Goal: Book appointment/travel/reservation

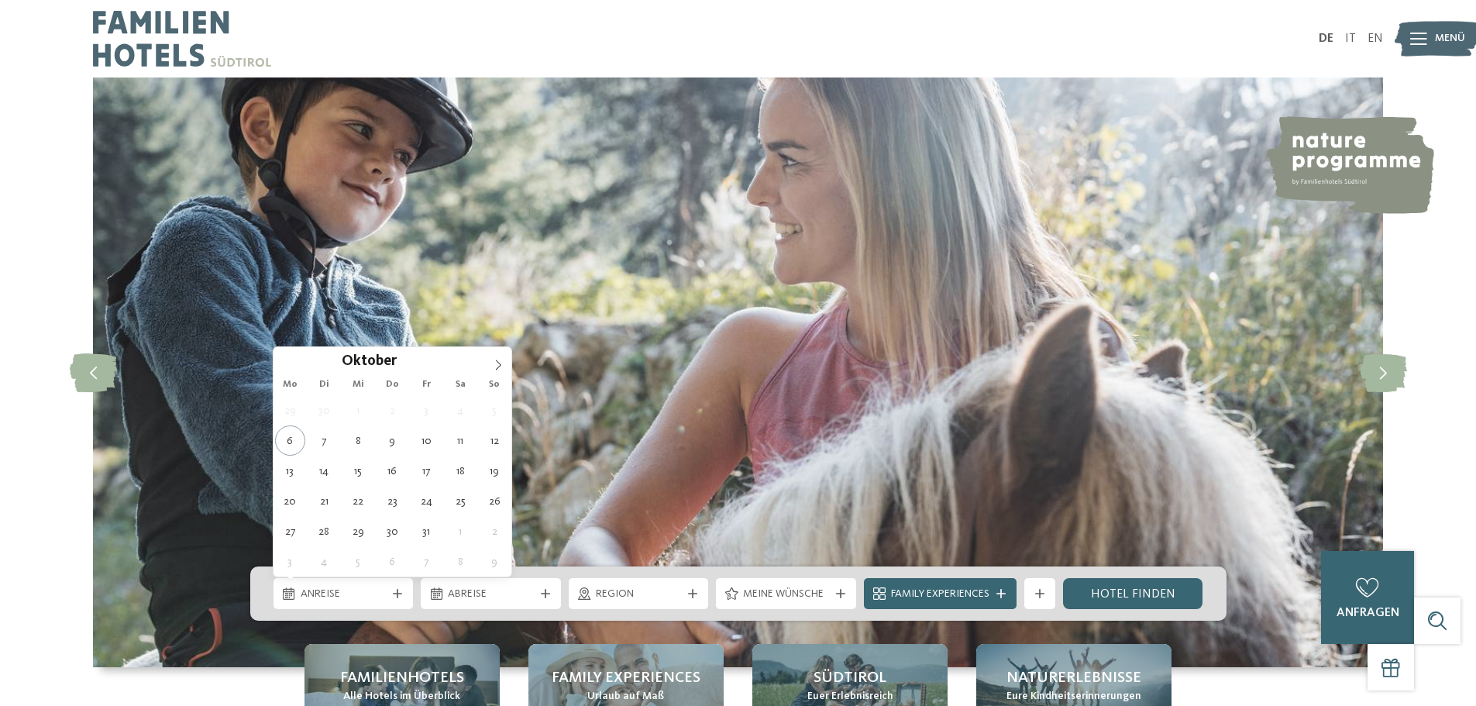
click at [390, 594] on div at bounding box center [398, 593] width 16 height 9
type div "09.10.2025"
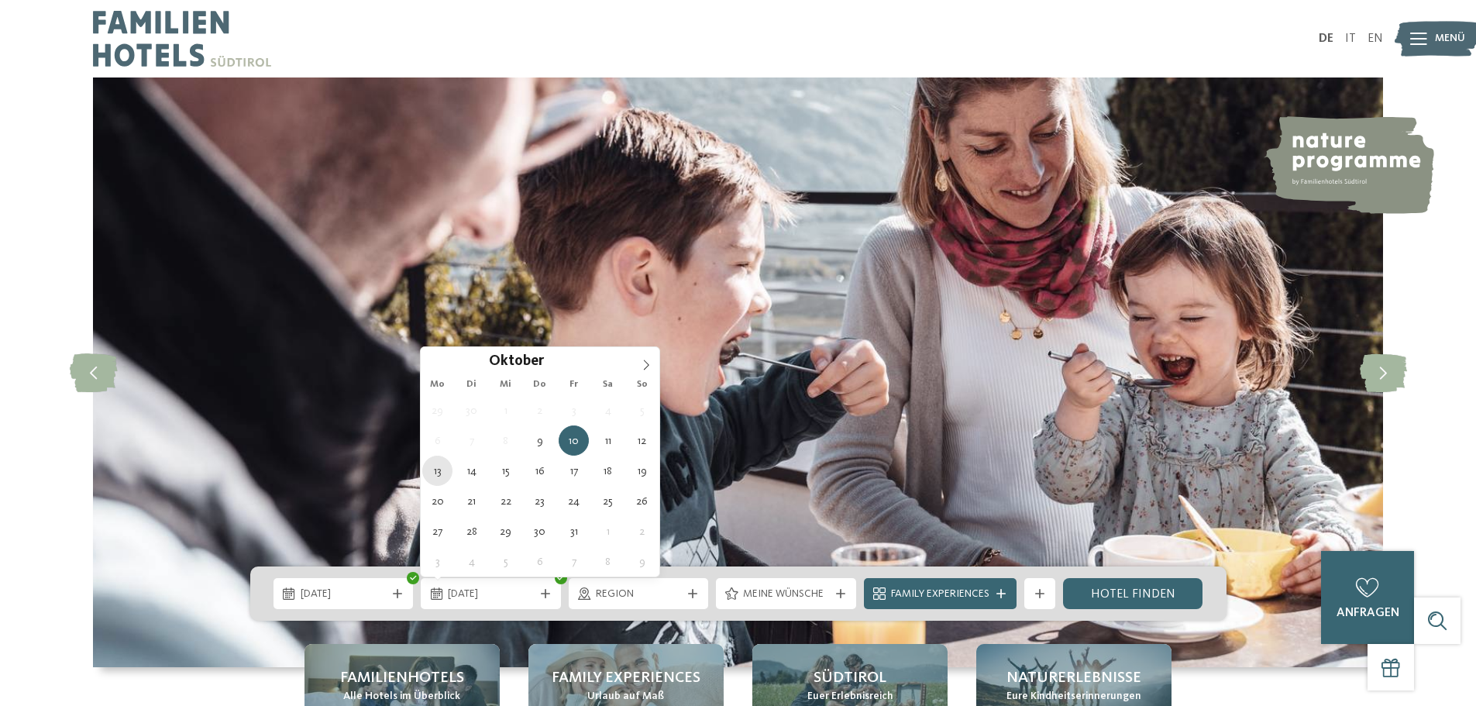
type div "13.10.2025"
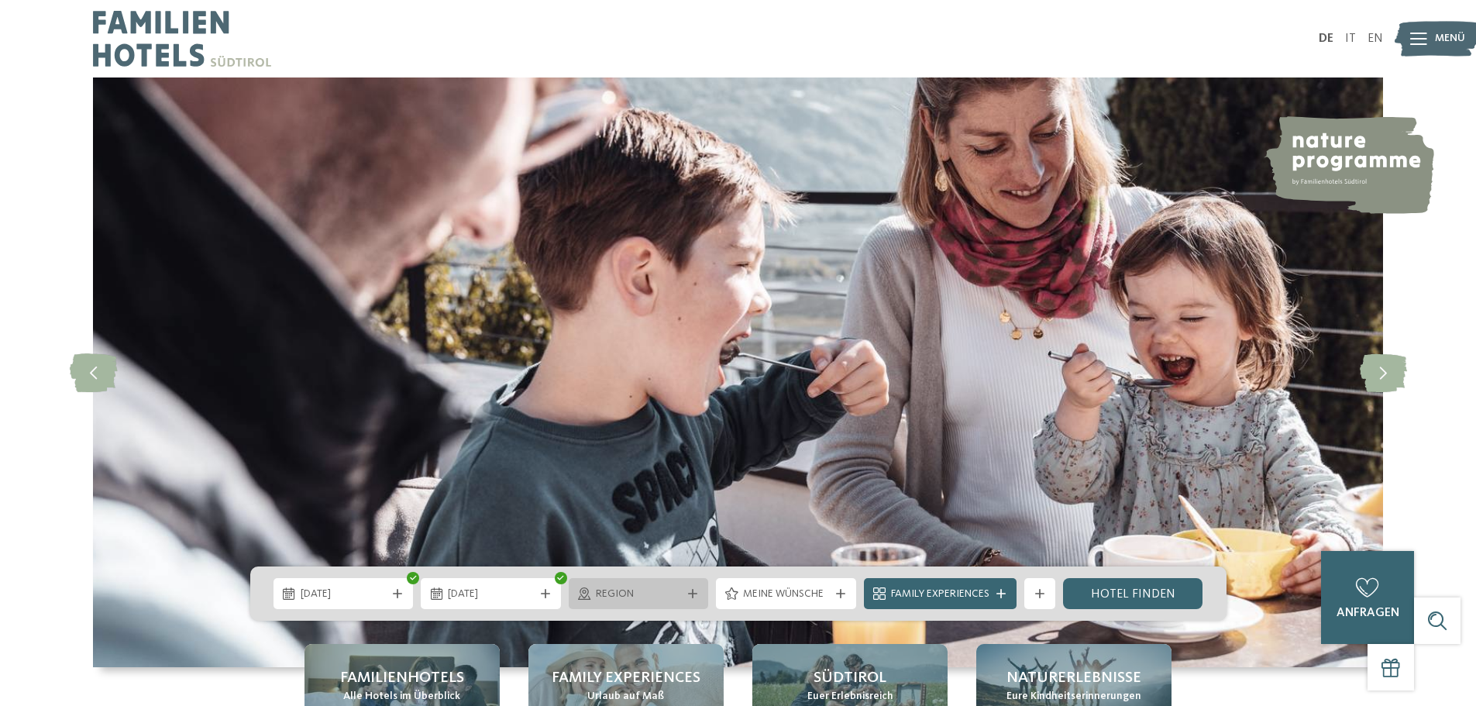
click at [647, 585] on div "Region" at bounding box center [639, 593] width 94 height 17
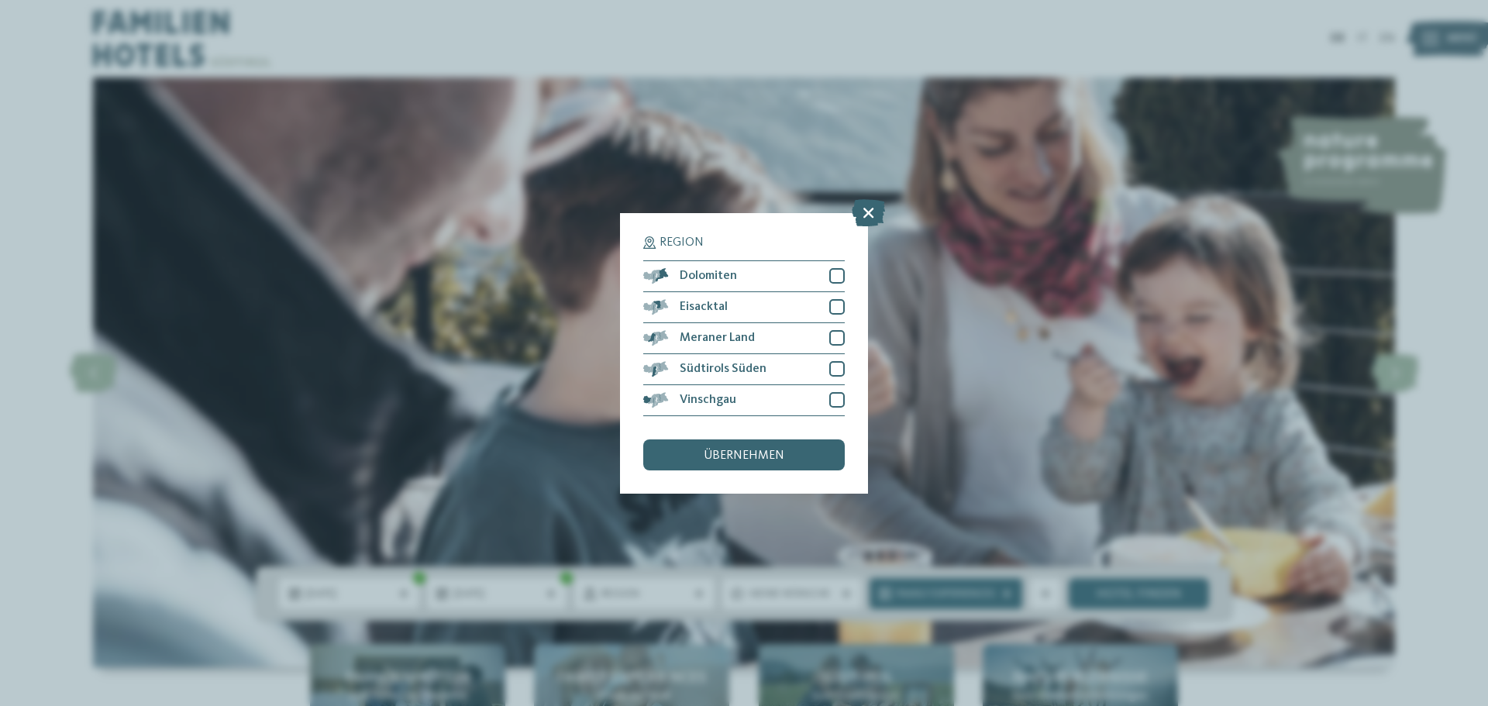
click at [886, 215] on div "Region Dolomiten" at bounding box center [744, 353] width 1488 height 706
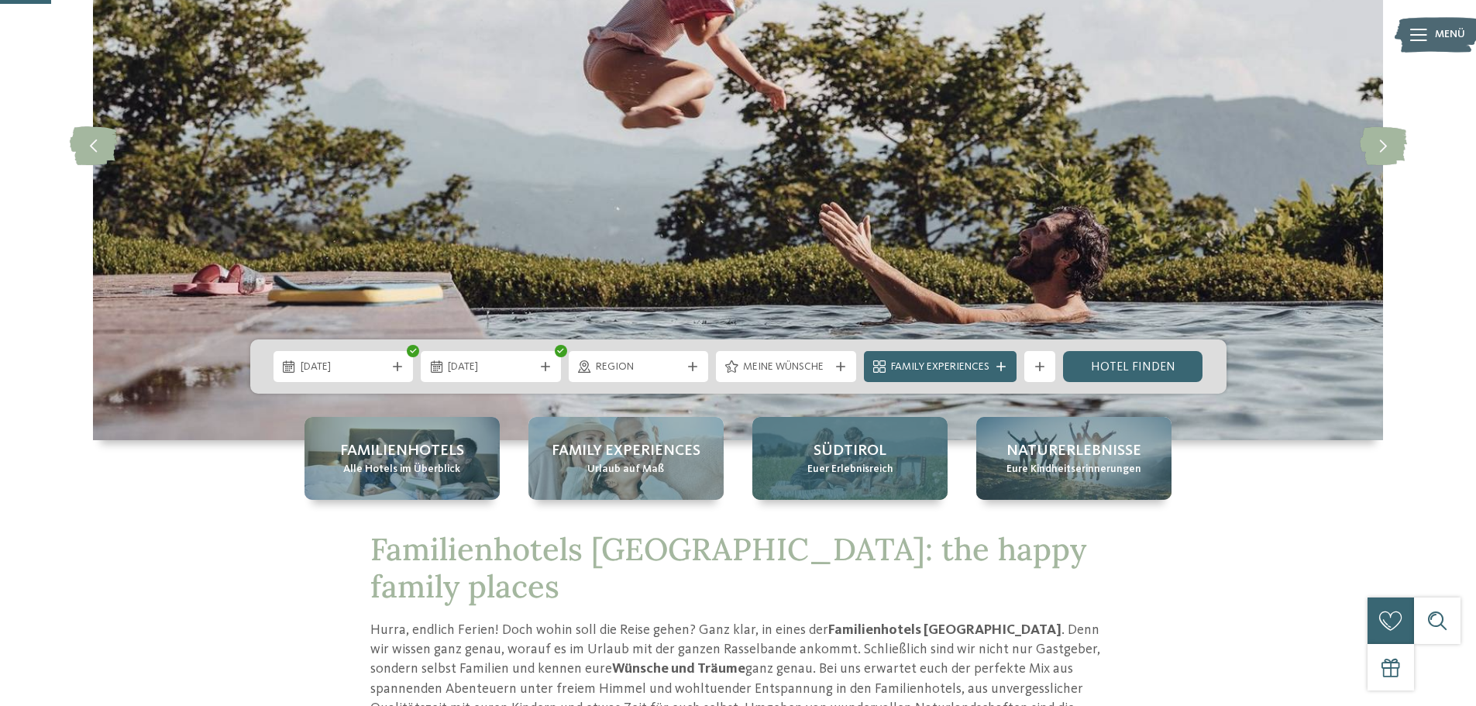
scroll to position [233, 0]
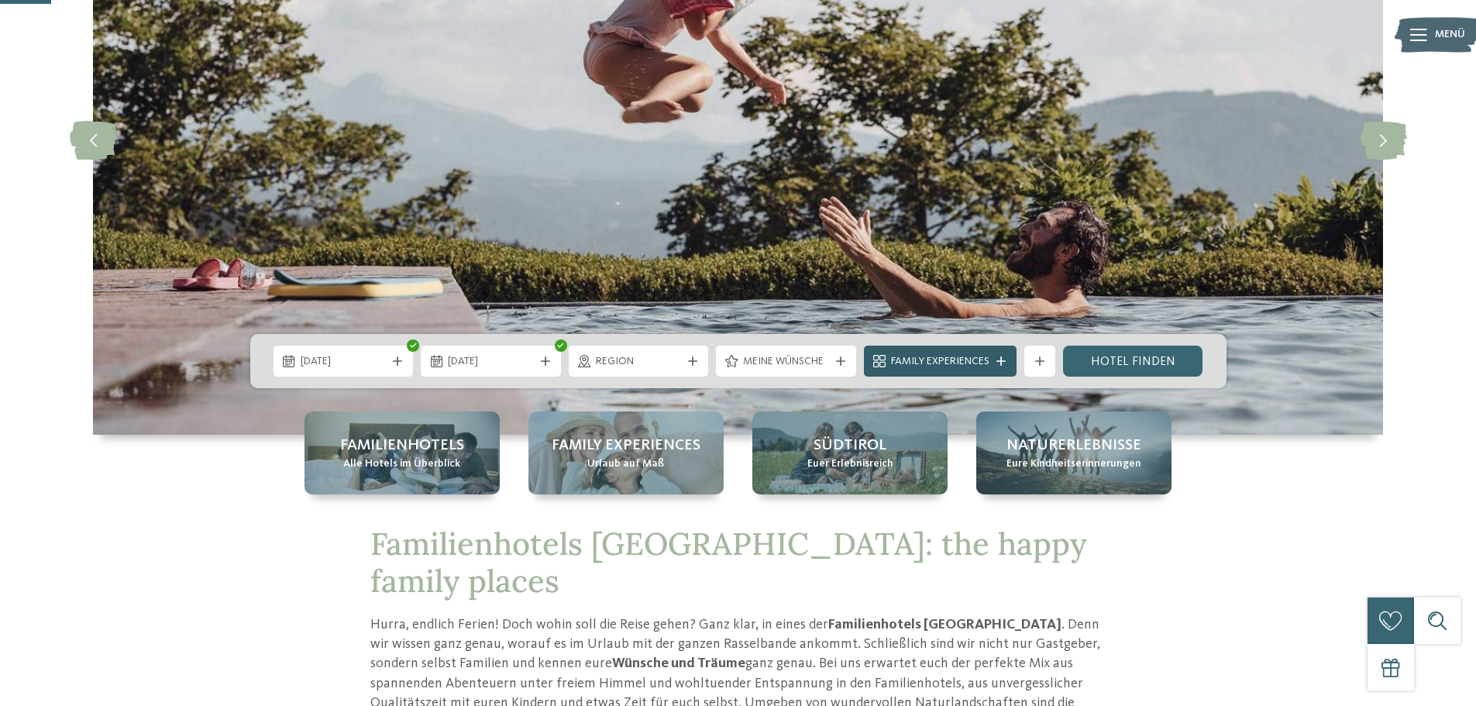
click at [1004, 358] on icon at bounding box center [1001, 361] width 9 height 9
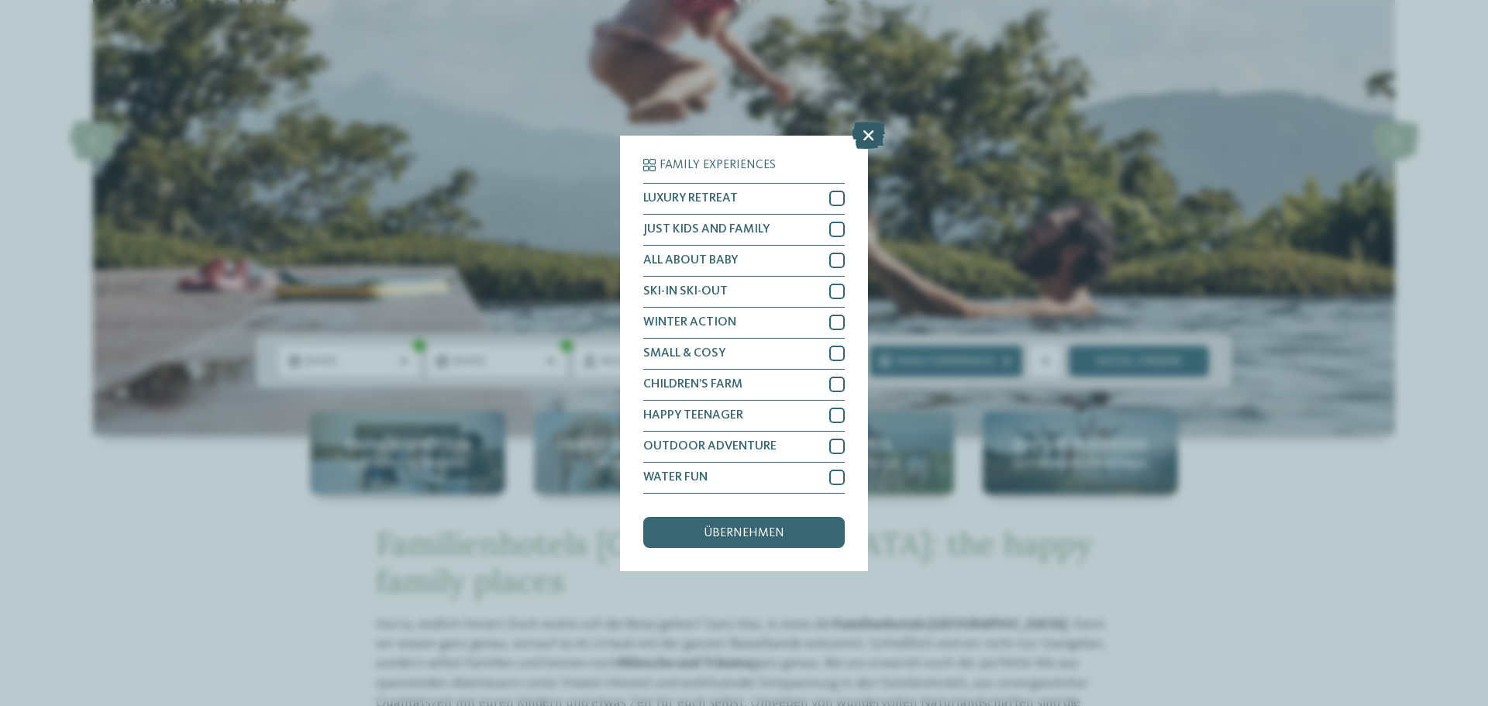
click at [877, 143] on icon at bounding box center [868, 134] width 33 height 27
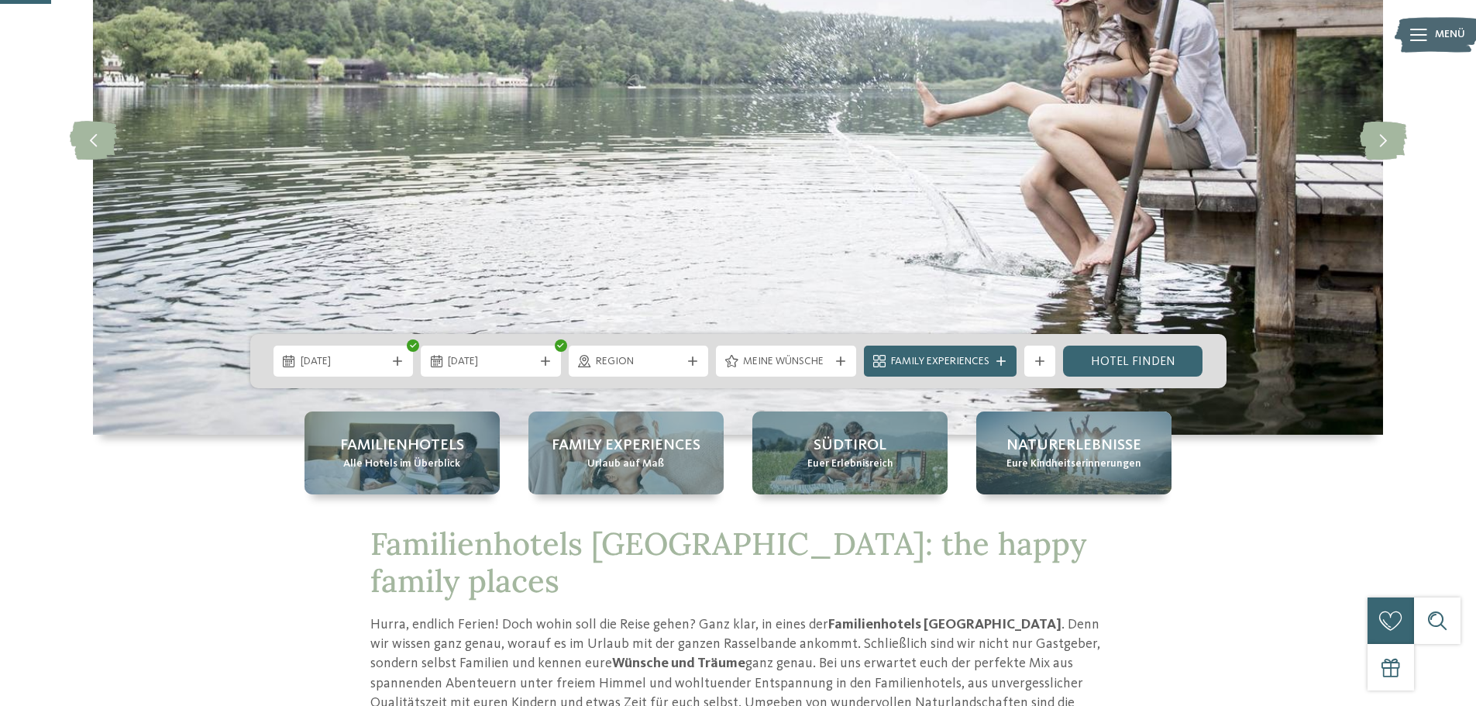
click at [1100, 377] on div "09.10.2025 13.10.2025" at bounding box center [738, 361] width 977 height 54
click at [1097, 364] on link "Hotel finden" at bounding box center [1133, 361] width 140 height 31
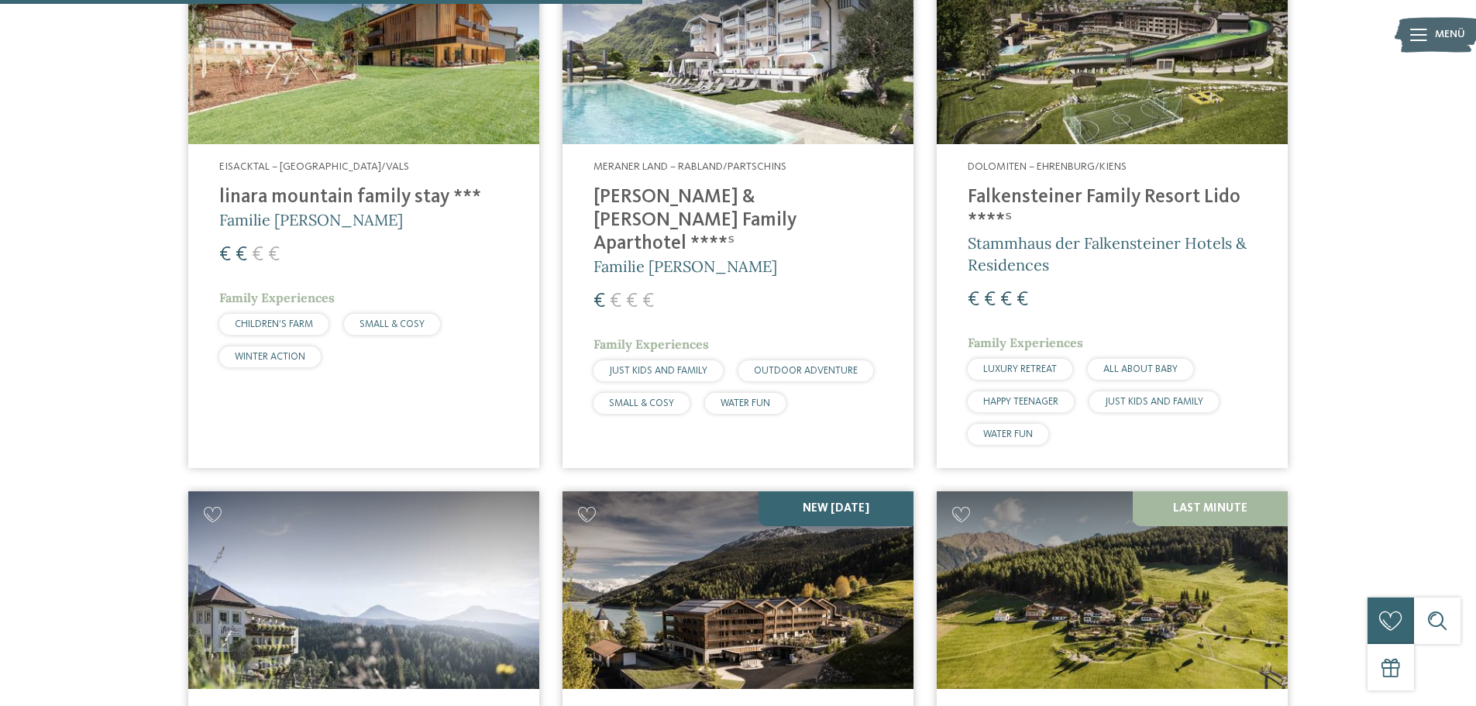
scroll to position [1981, 0]
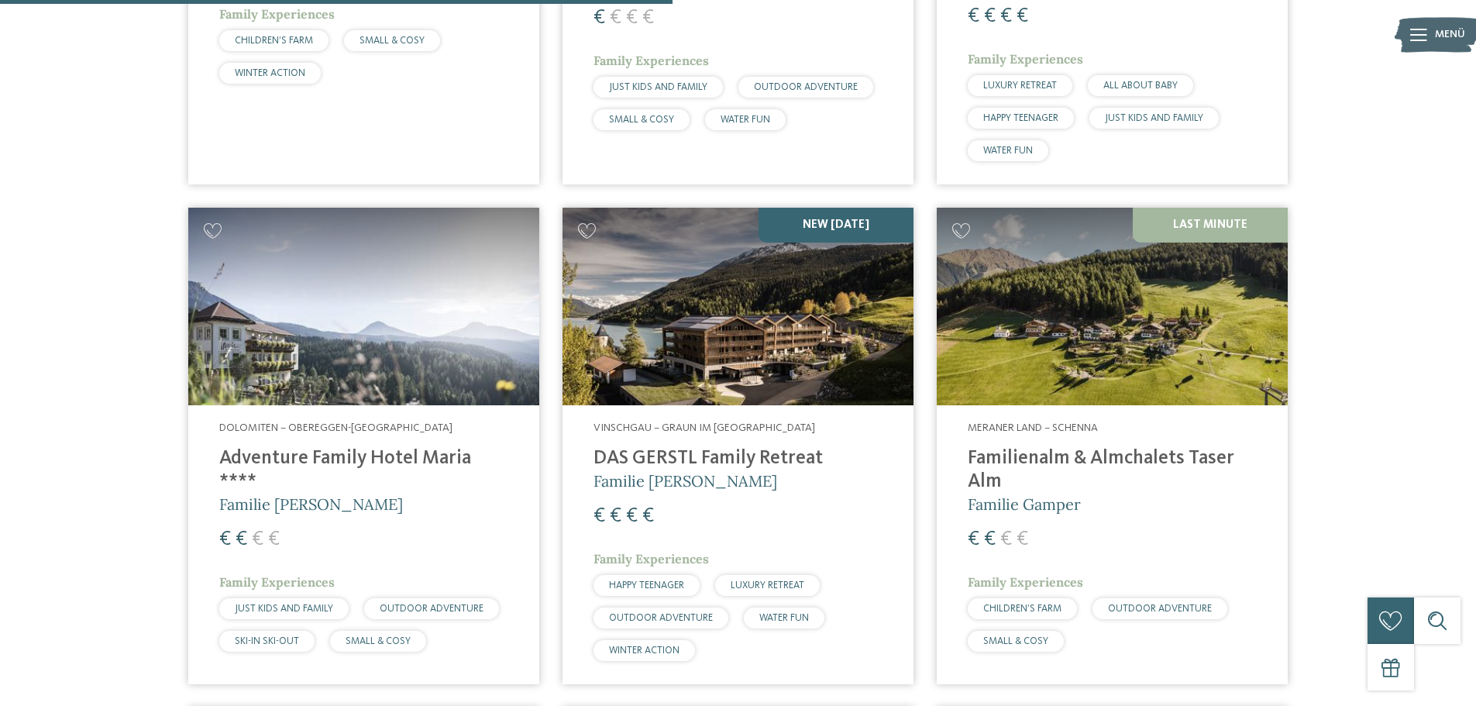
click at [1054, 447] on h4 "Familienalm & Almchalets Taser Alm" at bounding box center [1112, 470] width 289 height 47
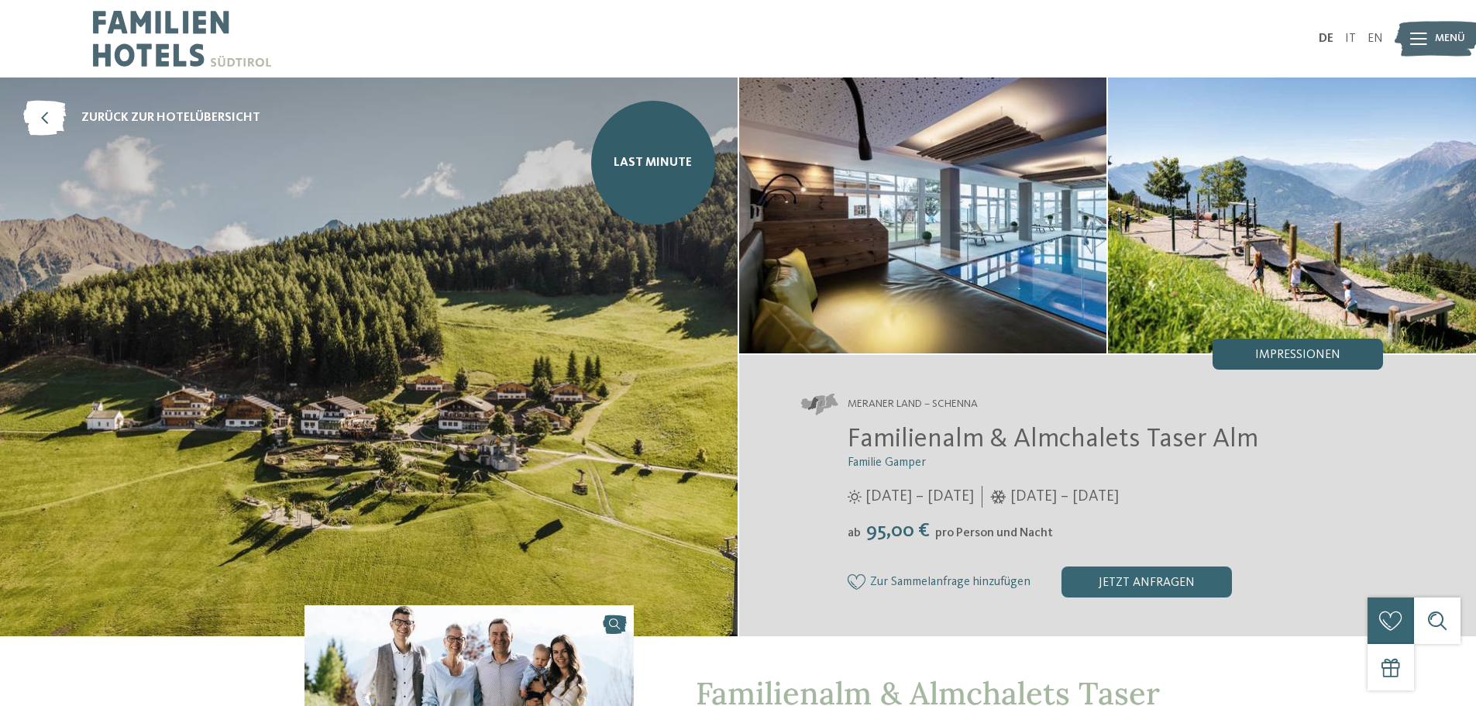
click at [1301, 350] on span "Impressionen" at bounding box center [1298, 355] width 85 height 12
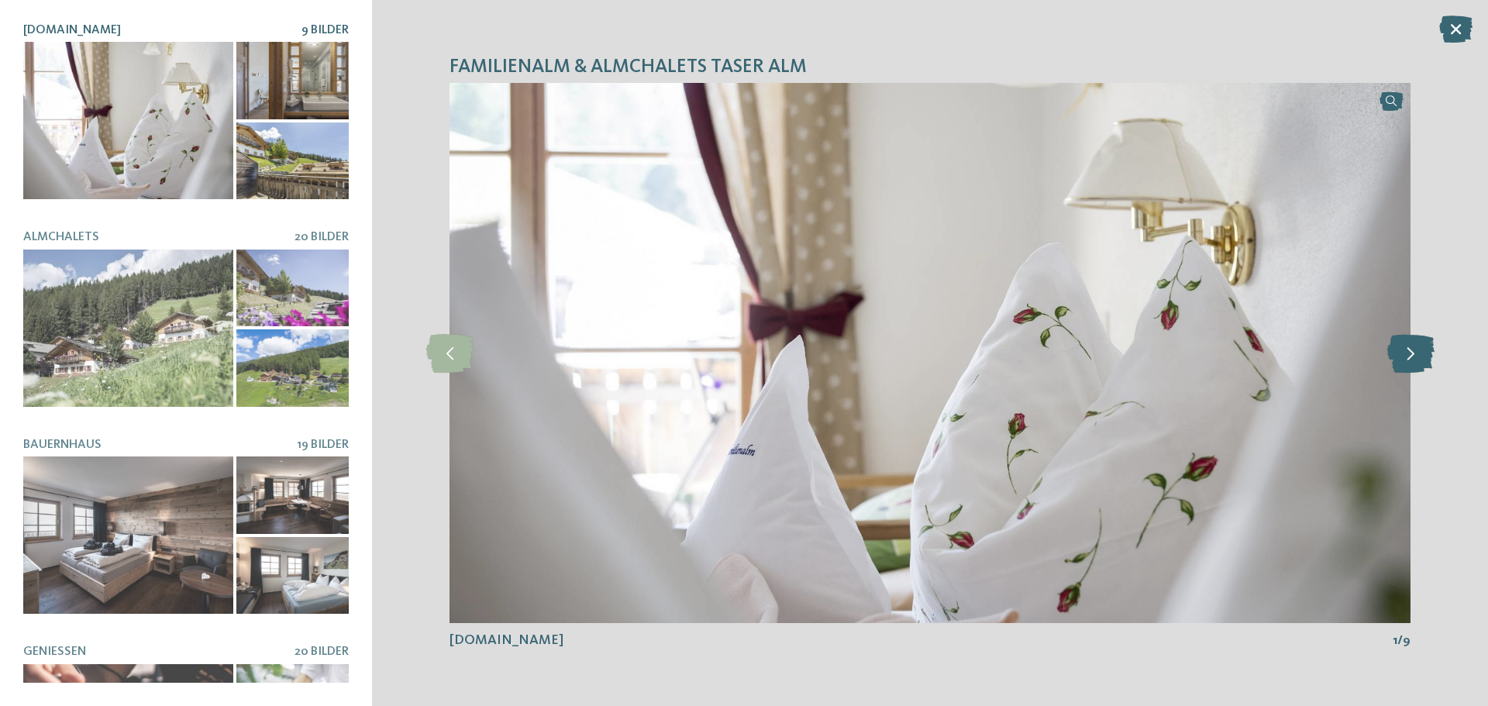
click at [1418, 353] on icon at bounding box center [1410, 353] width 47 height 39
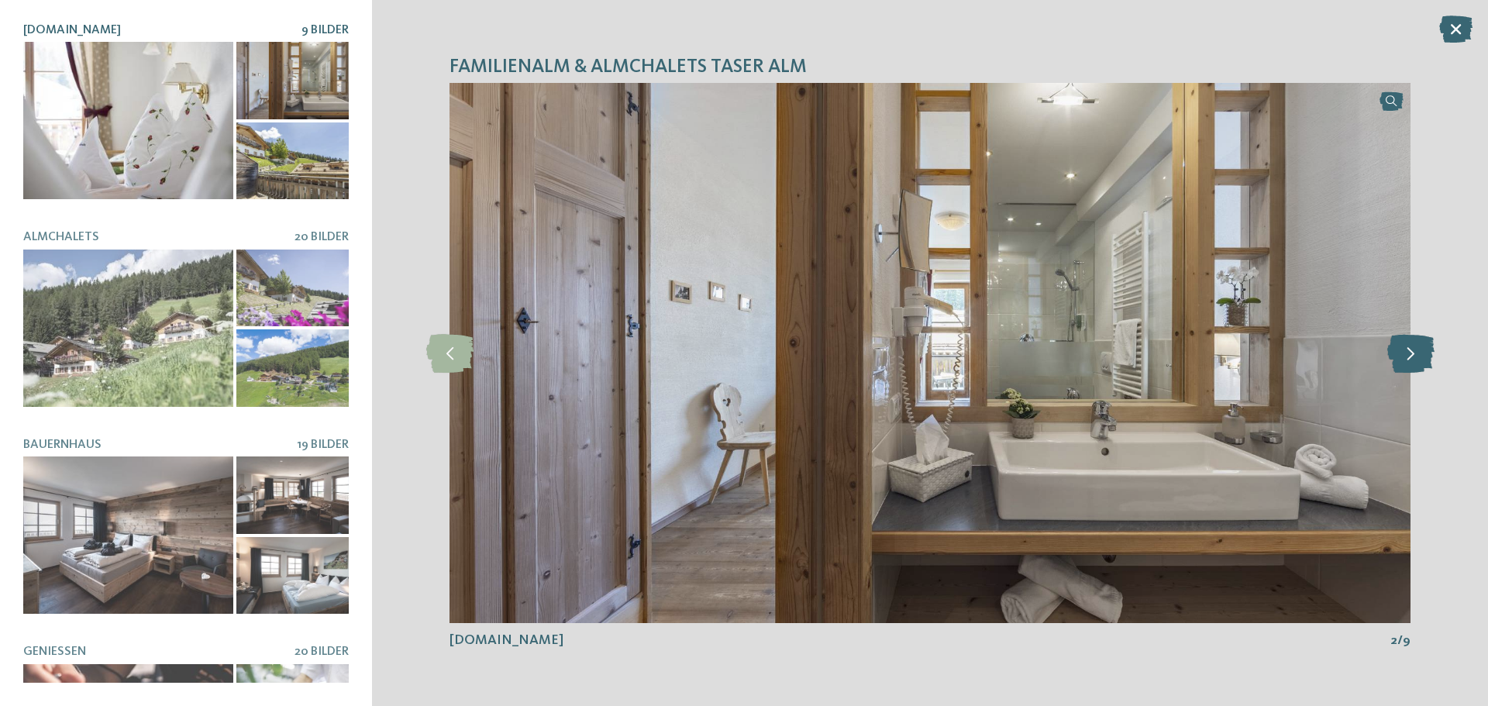
click at [1418, 353] on icon at bounding box center [1410, 353] width 47 height 39
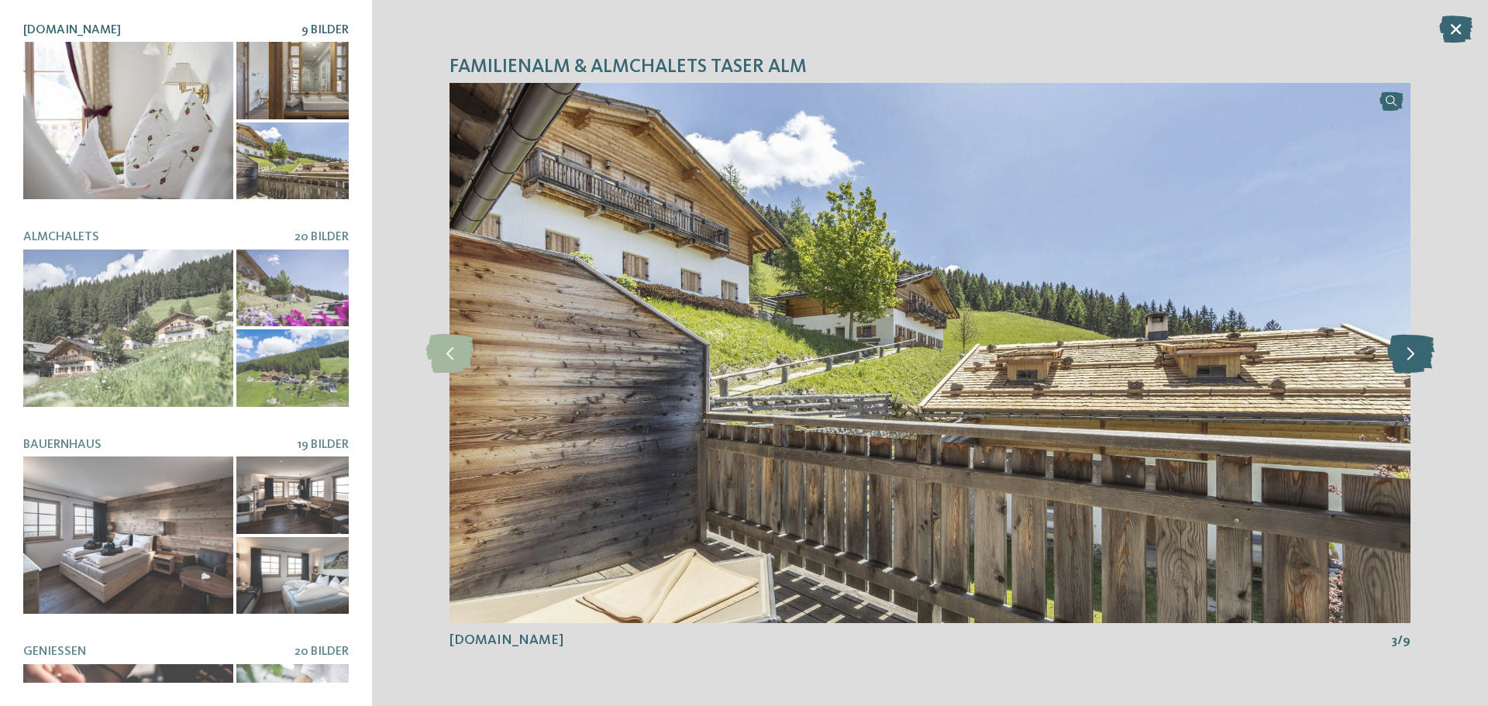
click at [1418, 353] on icon at bounding box center [1410, 353] width 47 height 39
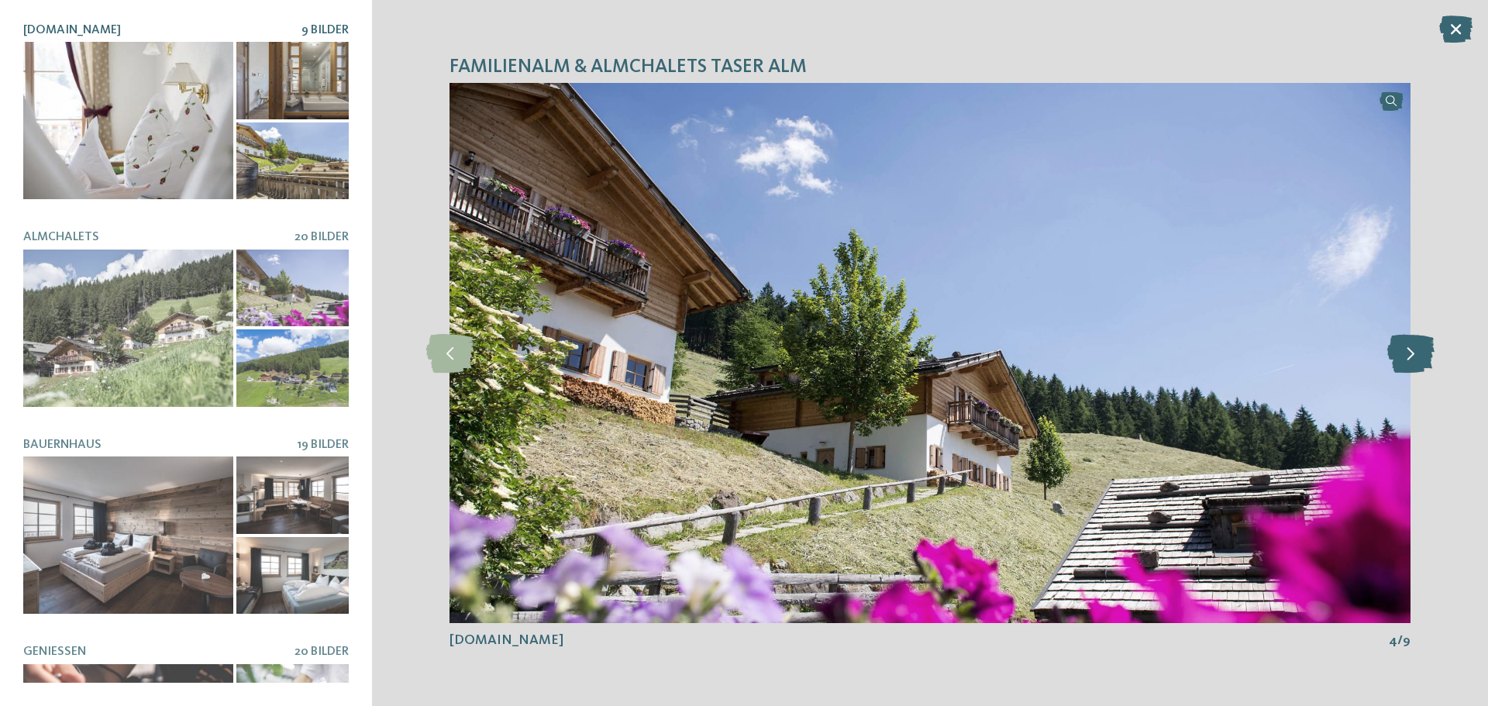
click at [1418, 353] on icon at bounding box center [1410, 353] width 47 height 39
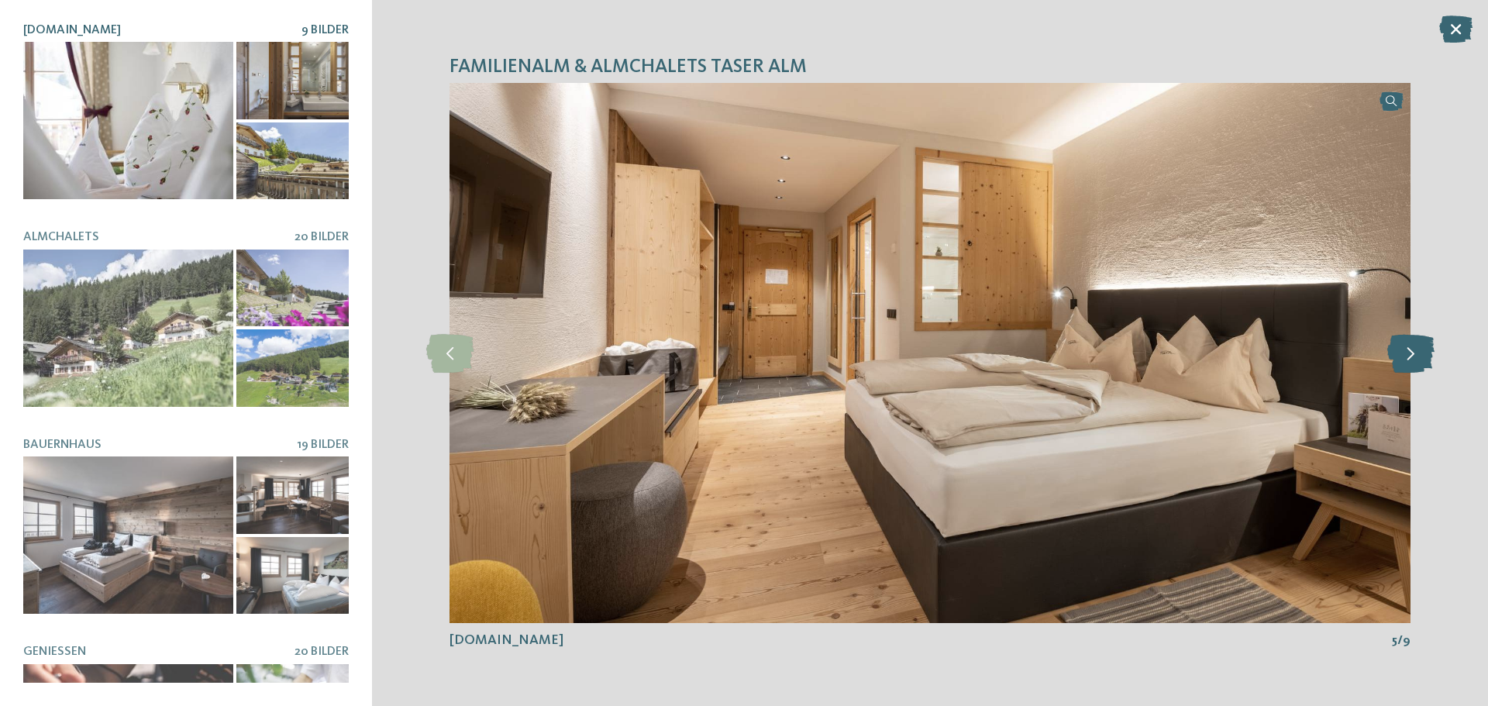
click at [1418, 353] on icon at bounding box center [1410, 353] width 47 height 39
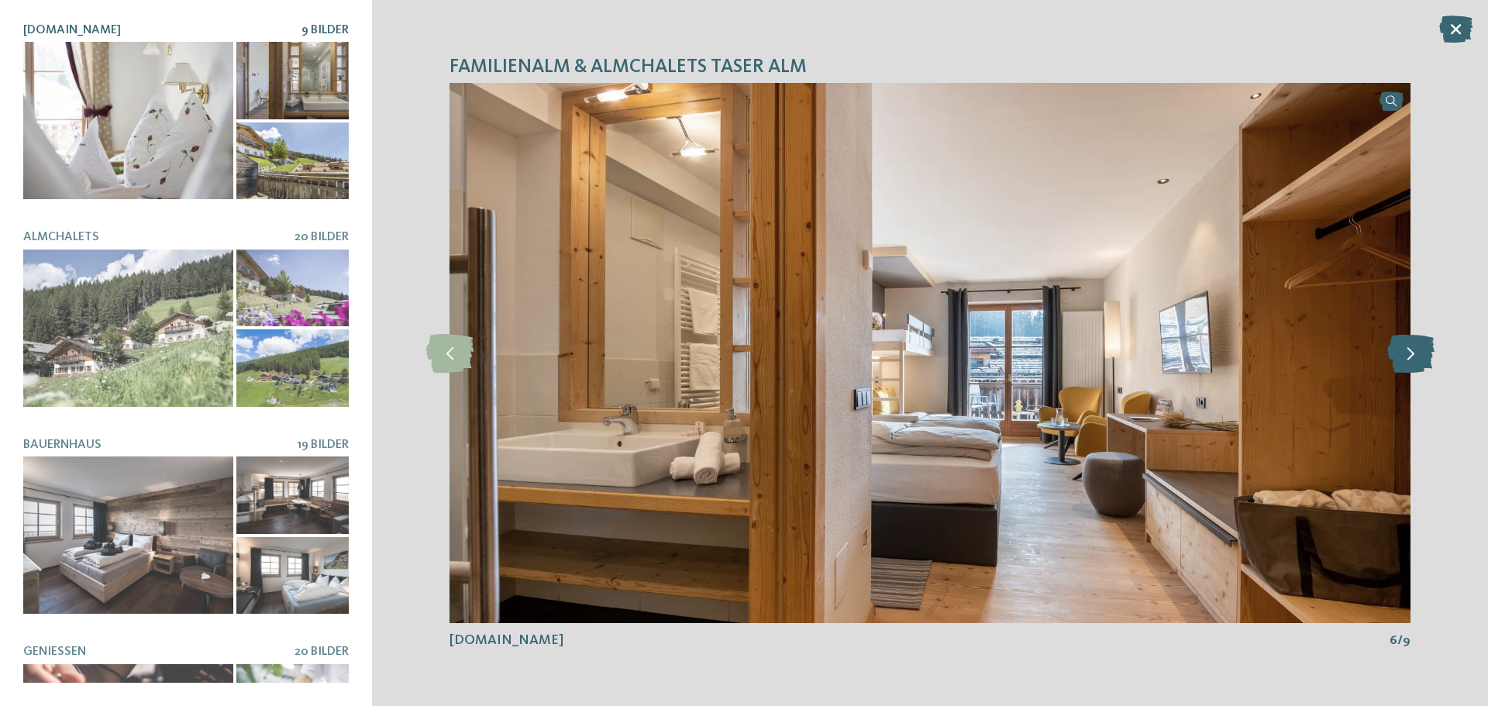
click at [1418, 353] on icon at bounding box center [1410, 353] width 47 height 39
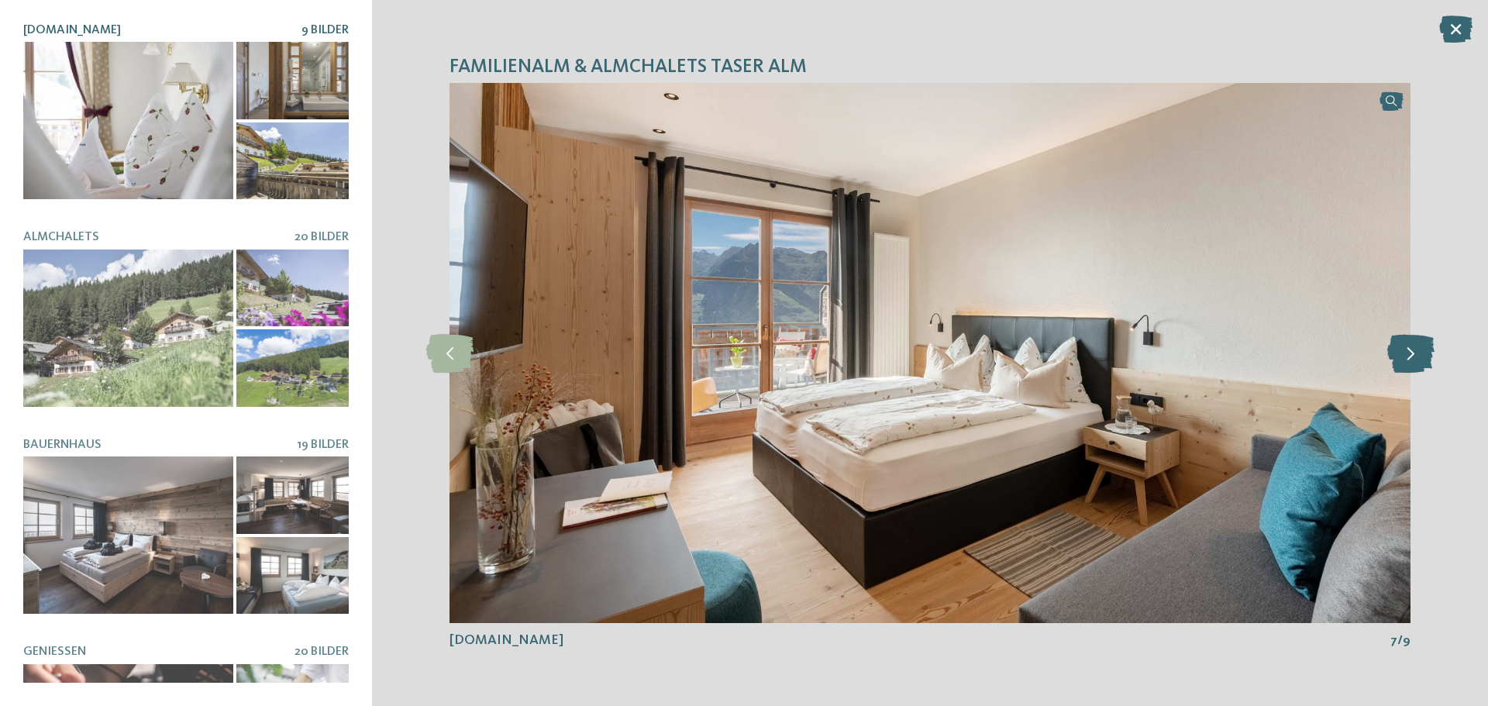
click at [1418, 353] on icon at bounding box center [1410, 353] width 47 height 39
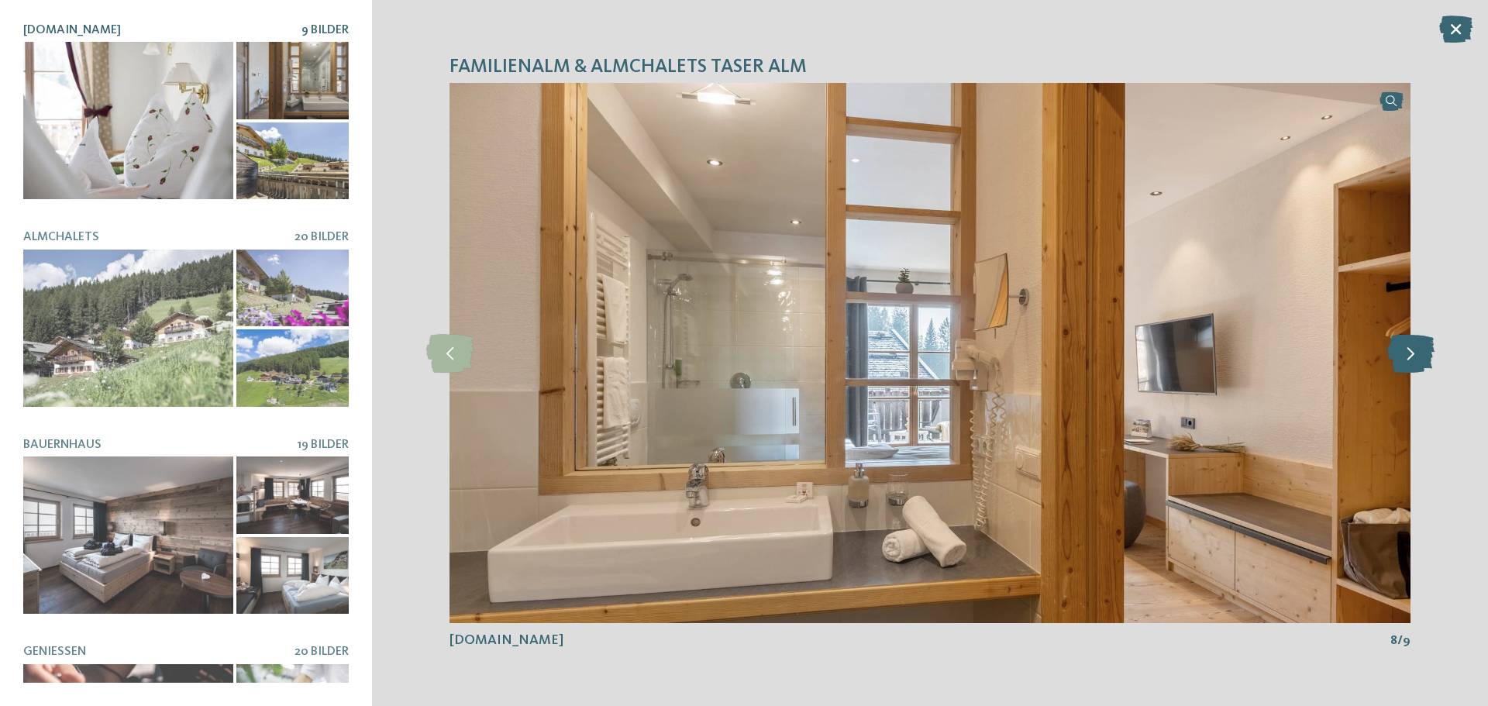
click at [1418, 353] on icon at bounding box center [1410, 353] width 47 height 39
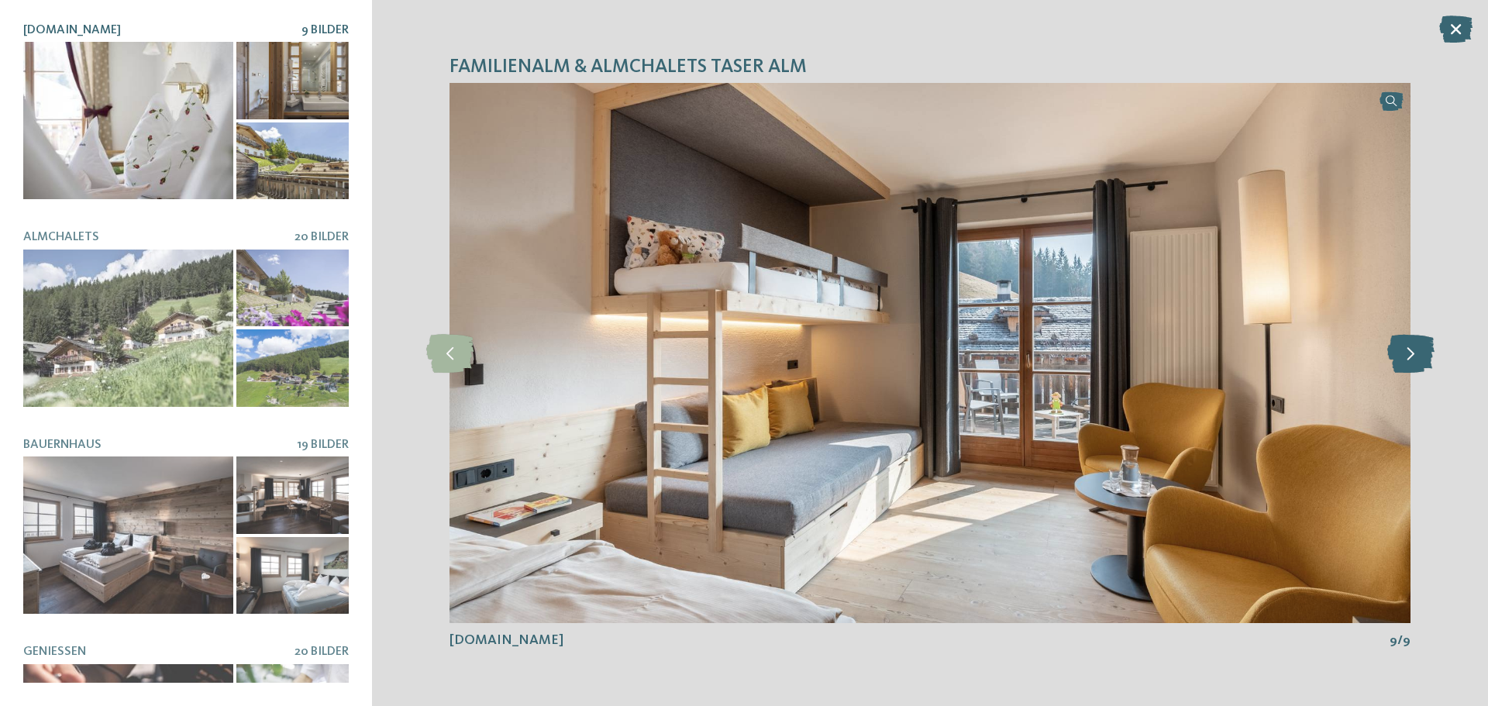
click at [1418, 353] on icon at bounding box center [1410, 353] width 47 height 39
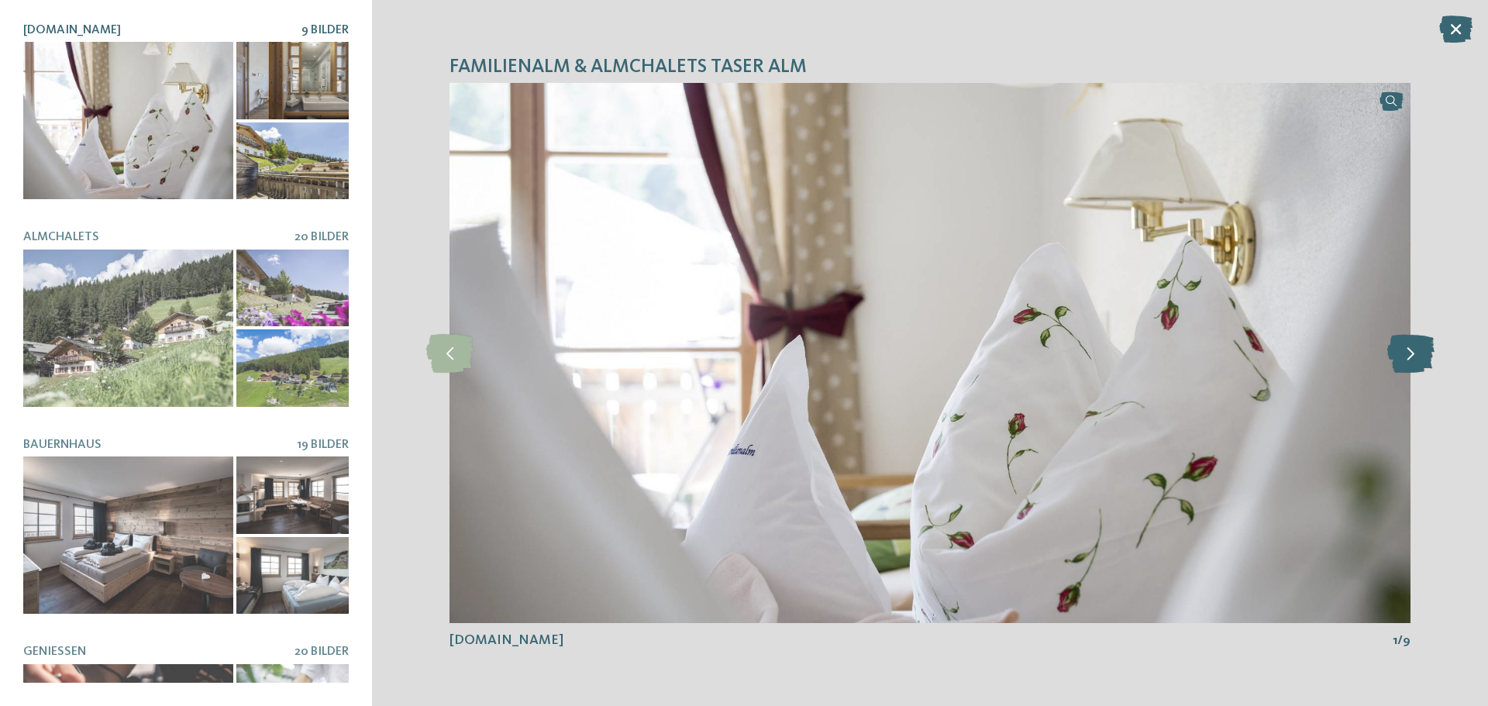
click at [1418, 353] on icon at bounding box center [1410, 353] width 47 height 39
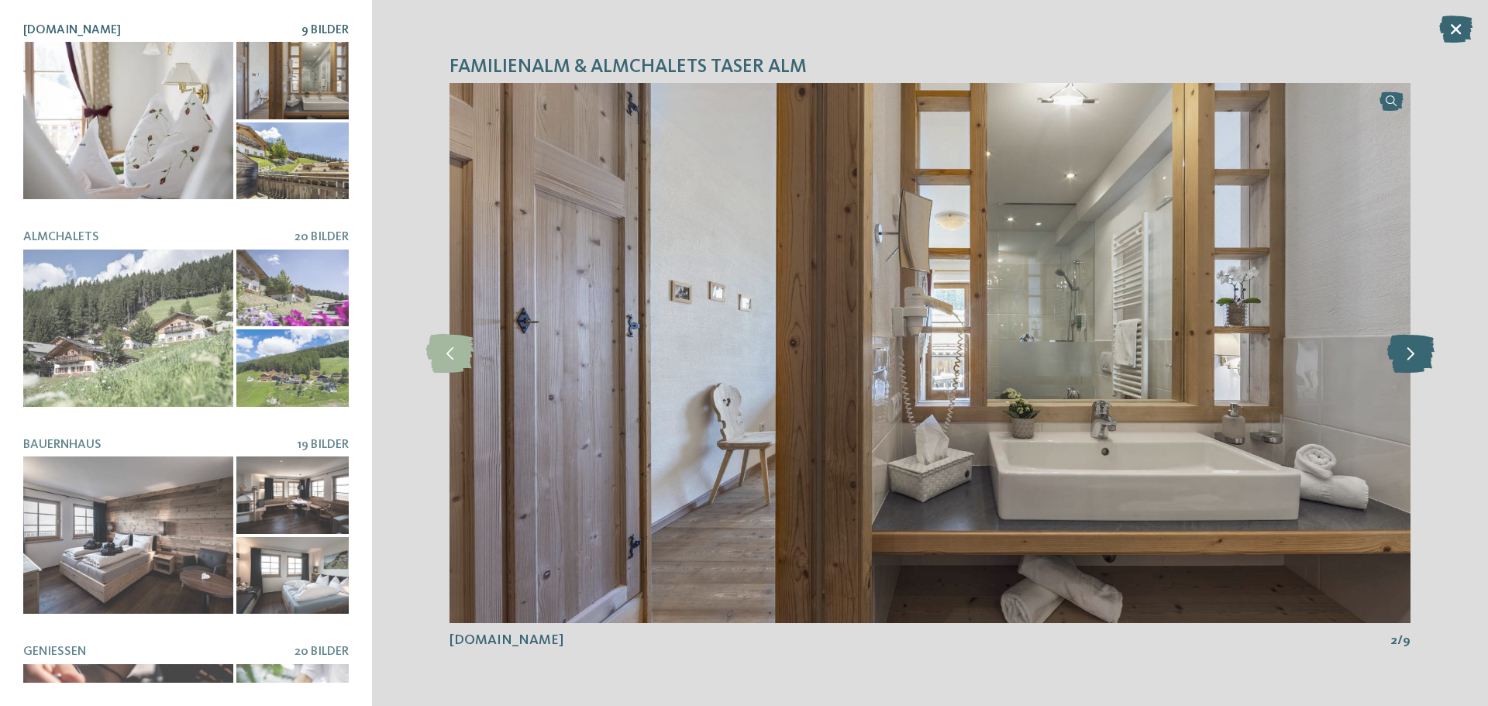
click at [1418, 353] on icon at bounding box center [1410, 353] width 47 height 39
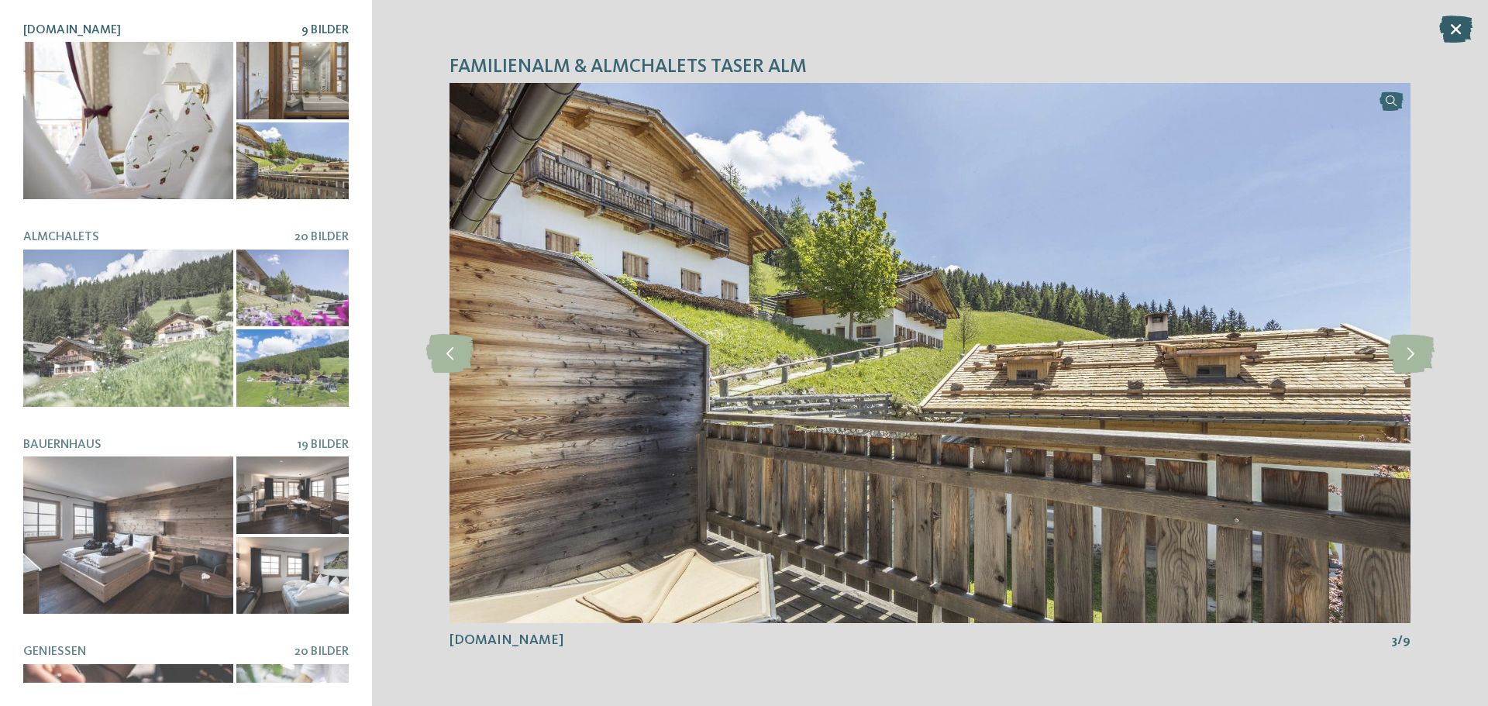
click at [1458, 26] on icon at bounding box center [1455, 29] width 33 height 27
